Goal: Information Seeking & Learning: Learn about a topic

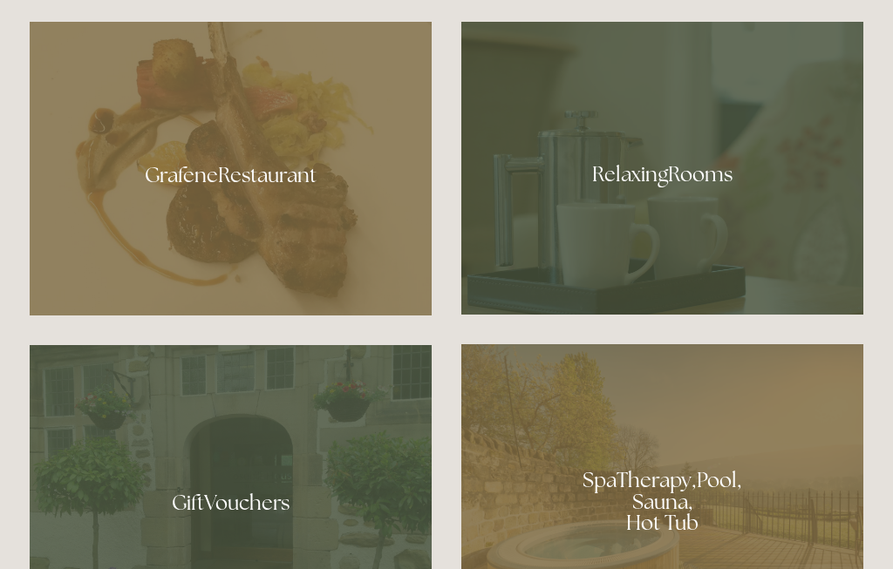
scroll to position [967, 0]
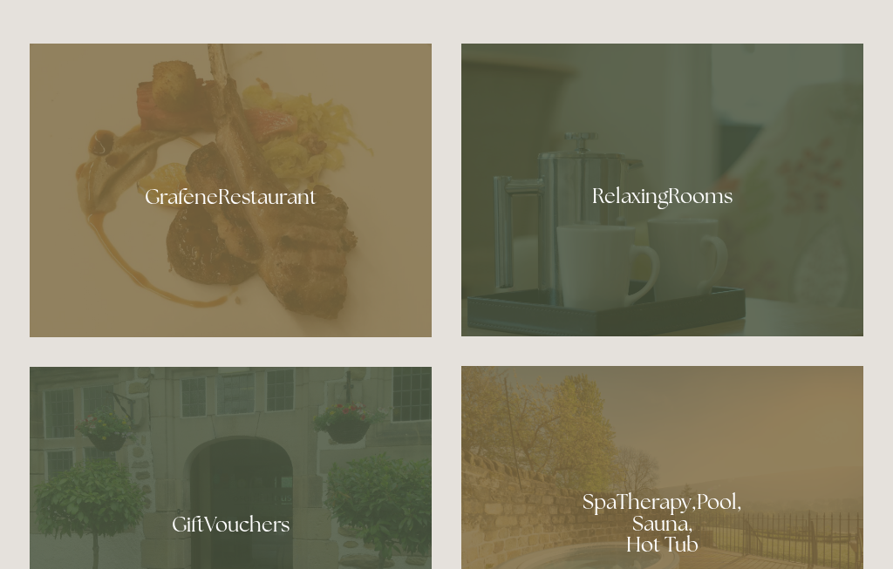
click at [782, 263] on div at bounding box center [662, 190] width 402 height 293
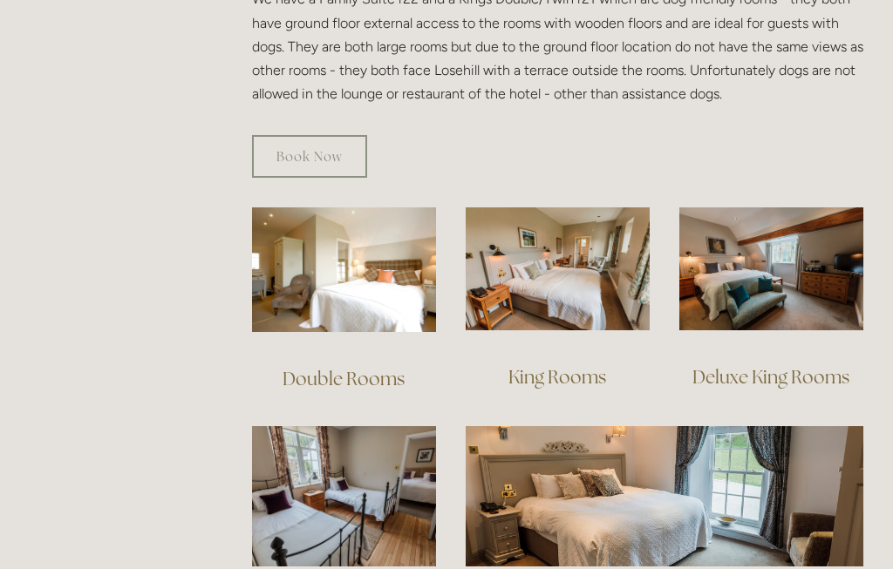
scroll to position [1074, 0]
click at [814, 236] on img at bounding box center [771, 269] width 184 height 123
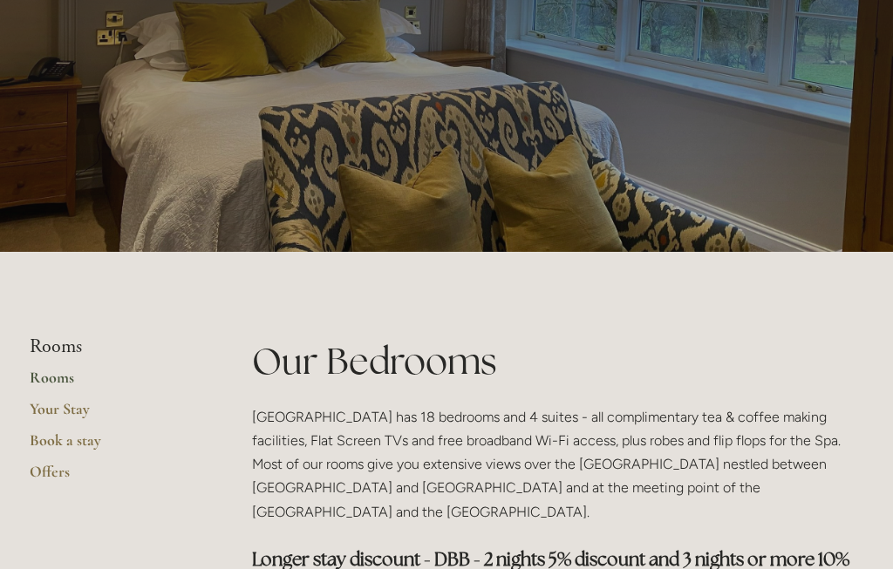
scroll to position [0, 0]
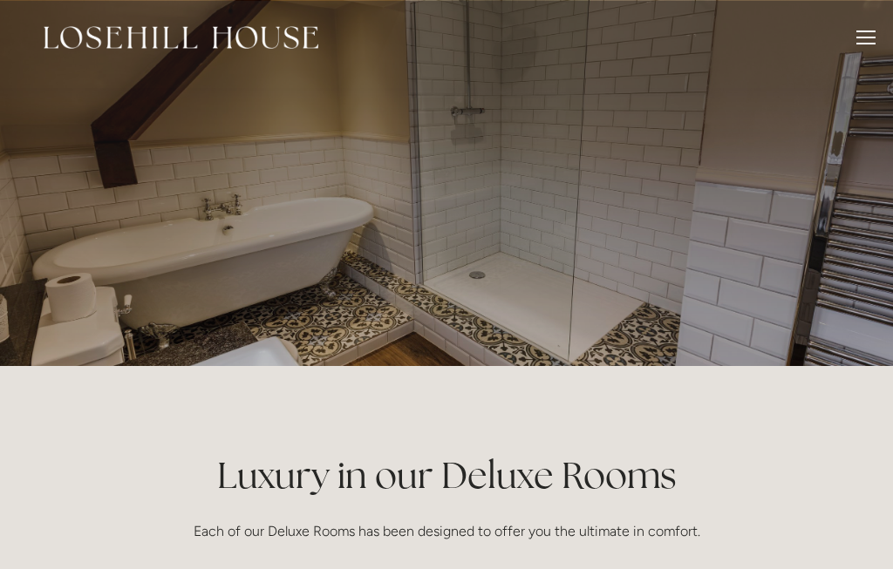
click at [866, 39] on div at bounding box center [865, 40] width 19 height 19
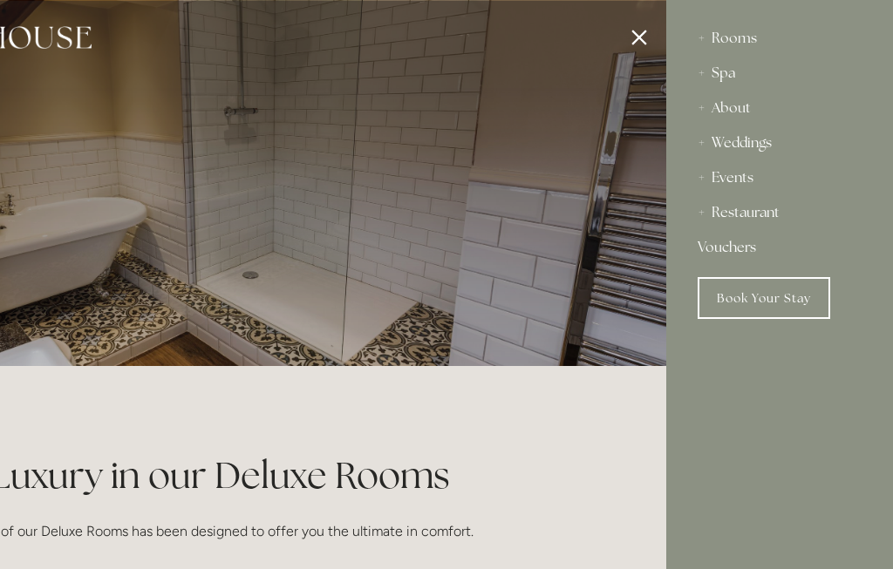
click at [71, 226] on div at bounding box center [219, 284] width 893 height 569
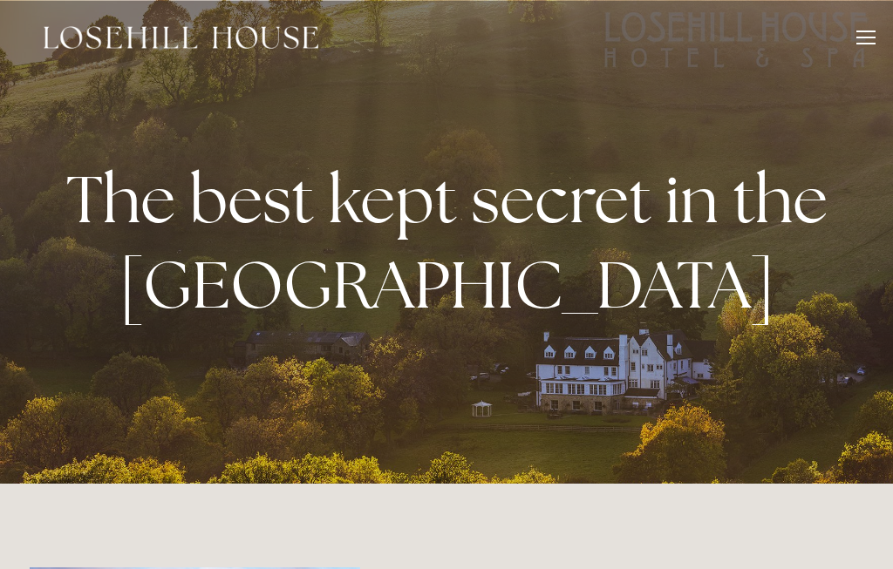
click at [856, 39] on div at bounding box center [865, 40] width 19 height 19
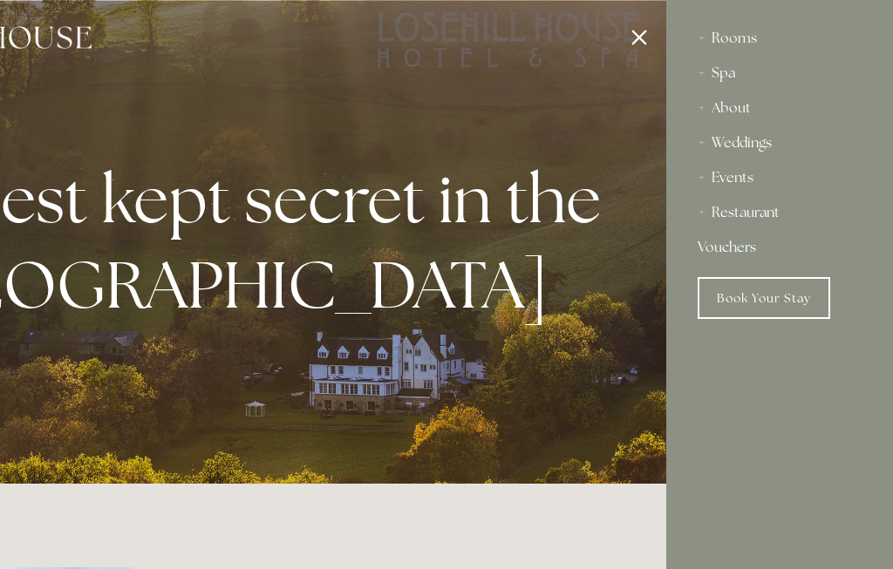
click at [750, 208] on div "Restaurant" at bounding box center [780, 212] width 164 height 35
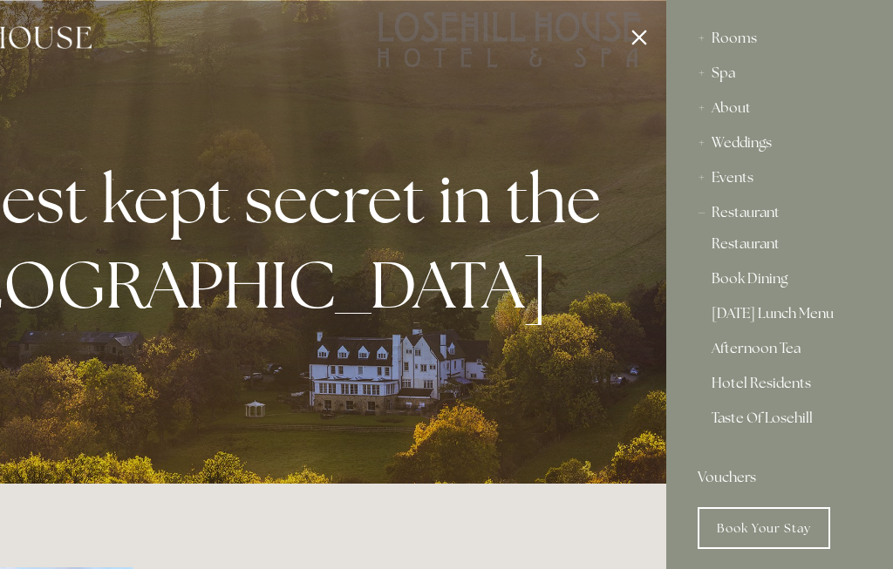
click at [744, 241] on link "Restaurant" at bounding box center [780, 247] width 136 height 21
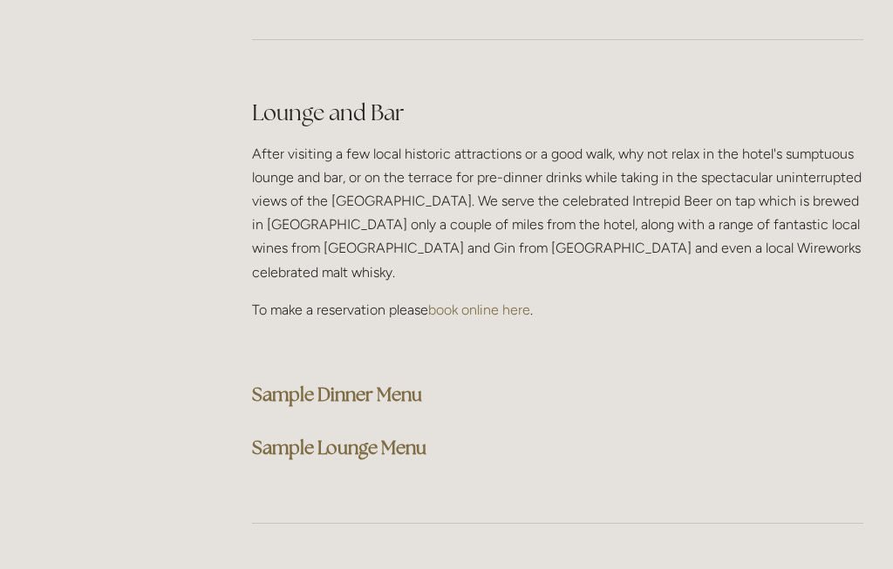
scroll to position [4361, 0]
click at [263, 383] on strong "Sample Dinner Menu" at bounding box center [337, 395] width 170 height 24
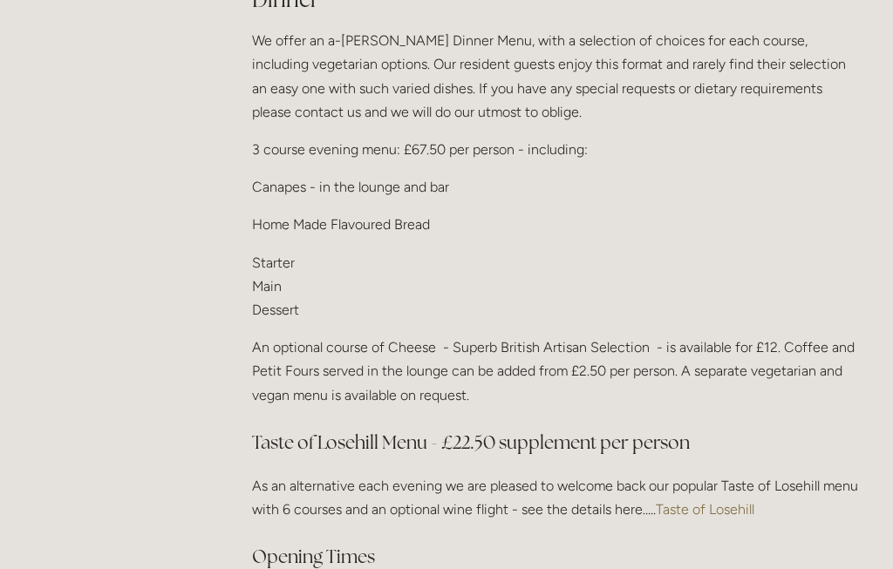
scroll to position [2079, 0]
